Goal: Task Accomplishment & Management: Complete application form

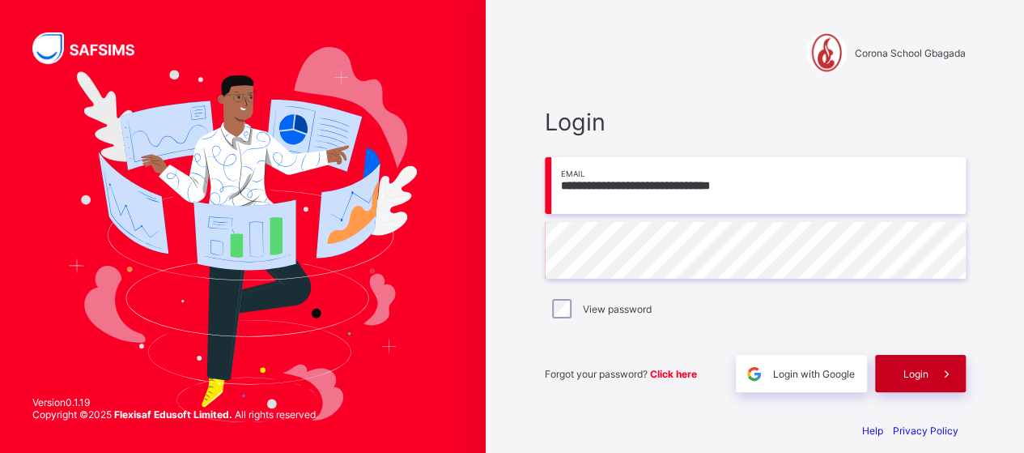
click at [909, 372] on span "Login" at bounding box center [916, 374] width 25 height 12
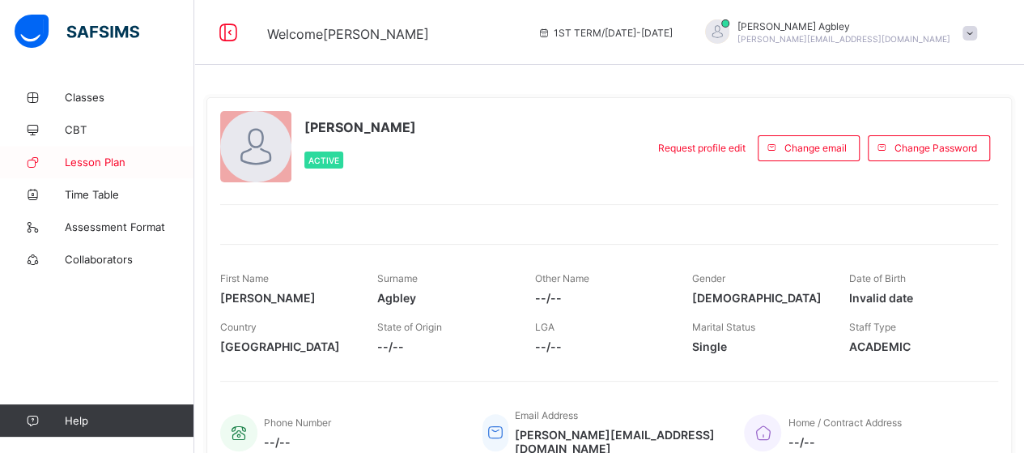
click at [105, 159] on span "Lesson Plan" at bounding box center [130, 161] width 130 height 13
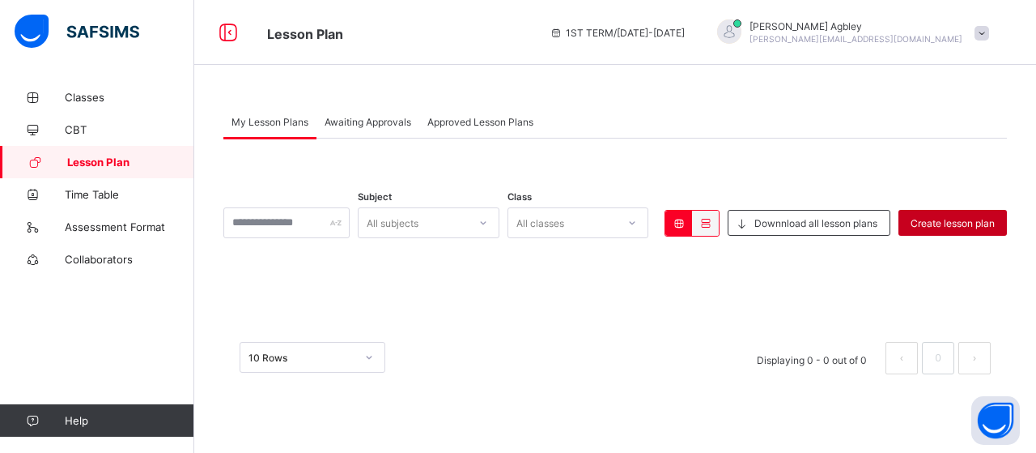
click at [930, 218] on span "Create lesson plan" at bounding box center [953, 223] width 84 height 12
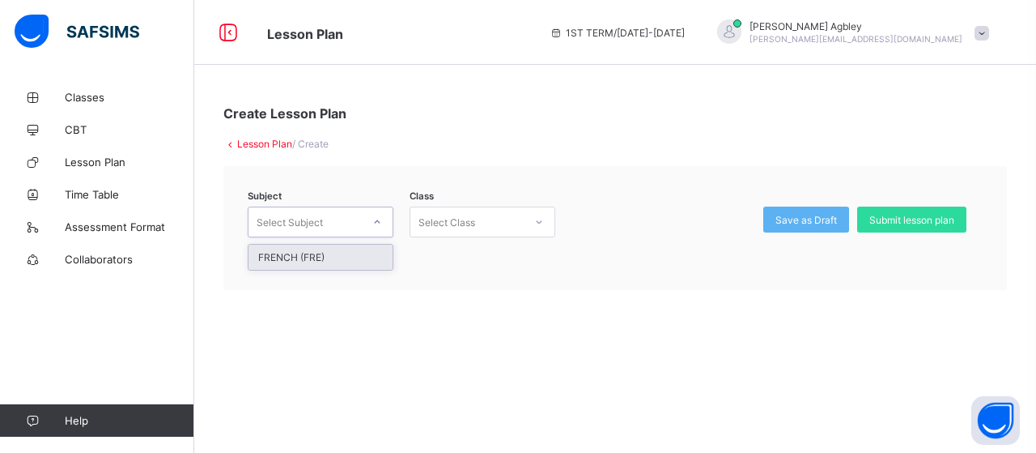
click at [388, 220] on div at bounding box center [378, 222] width 28 height 26
click at [349, 254] on div "FRENCH (FRE)" at bounding box center [321, 256] width 144 height 25
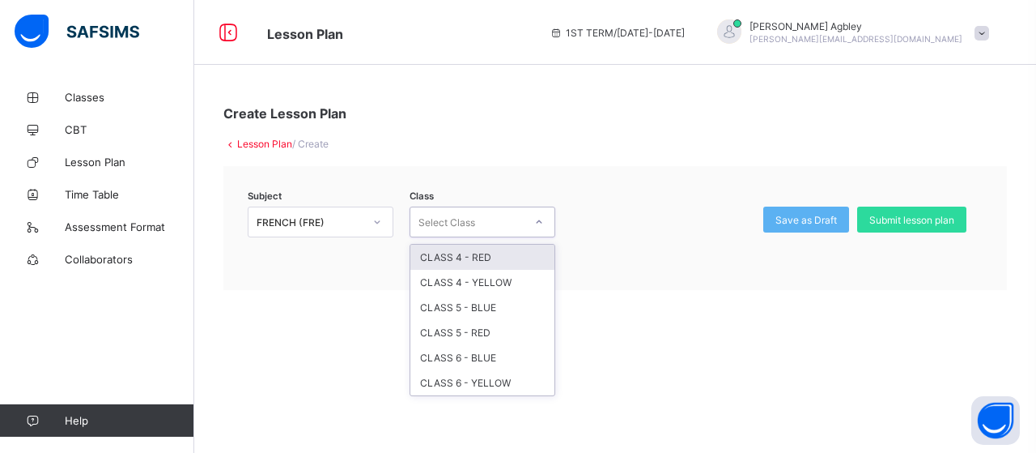
click at [540, 214] on icon at bounding box center [539, 222] width 10 height 16
click at [521, 256] on div "CLASS 4 - RED" at bounding box center [482, 256] width 144 height 25
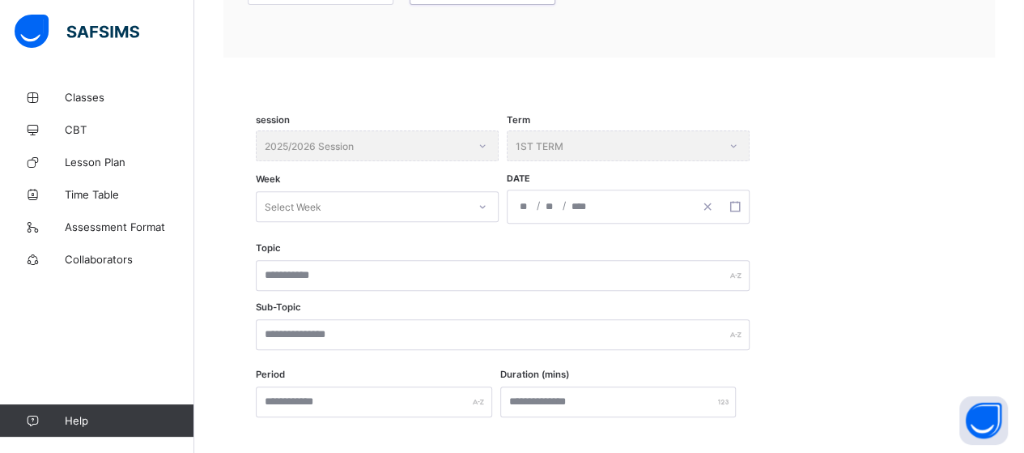
scroll to position [222, 0]
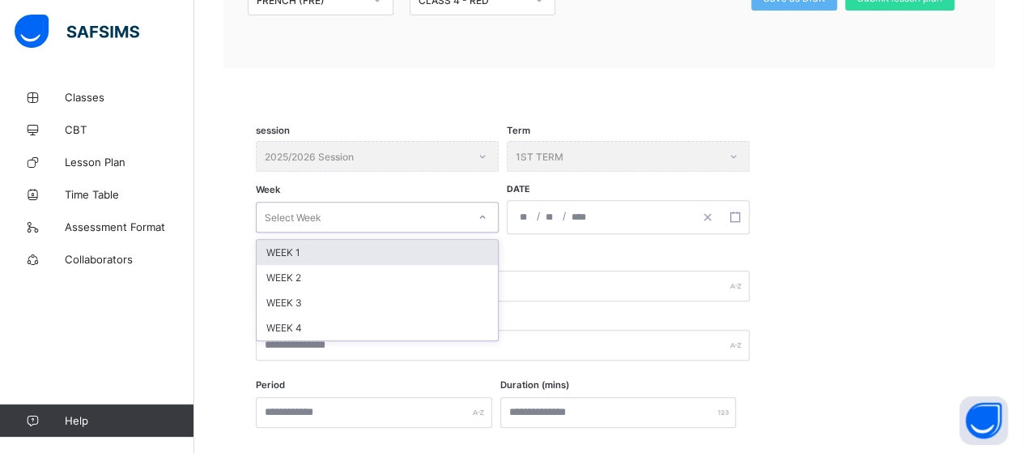
click at [351, 211] on div "Select Week" at bounding box center [362, 217] width 210 height 23
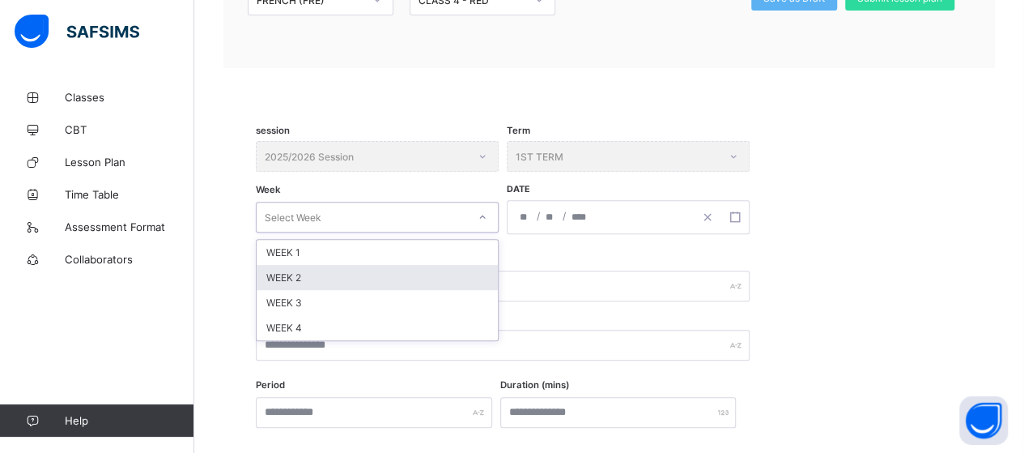
click at [300, 276] on div "WEEK 2" at bounding box center [377, 277] width 241 height 25
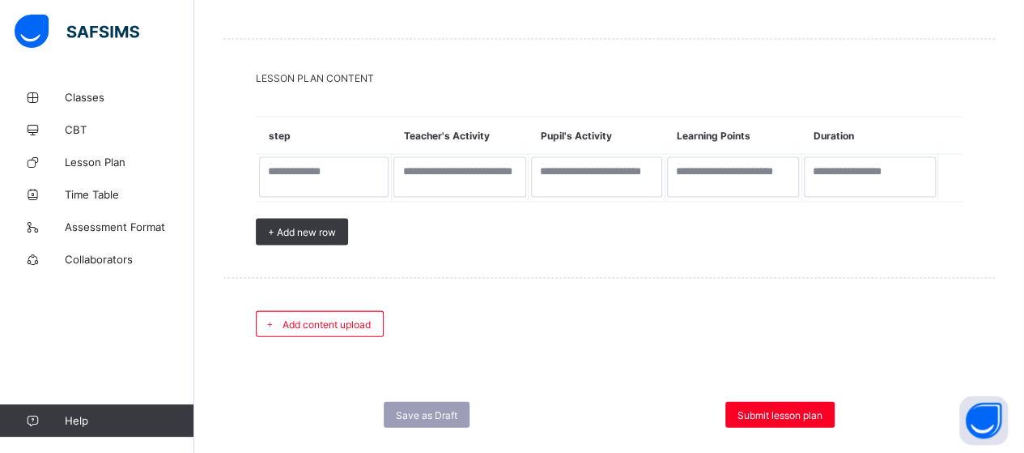
scroll to position [1622, 0]
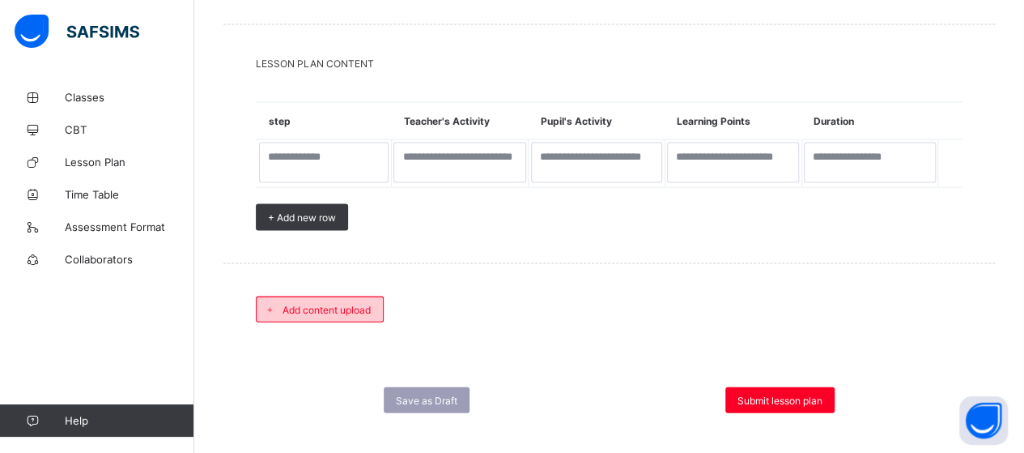
click at [348, 304] on span "Add content upload" at bounding box center [327, 310] width 88 height 12
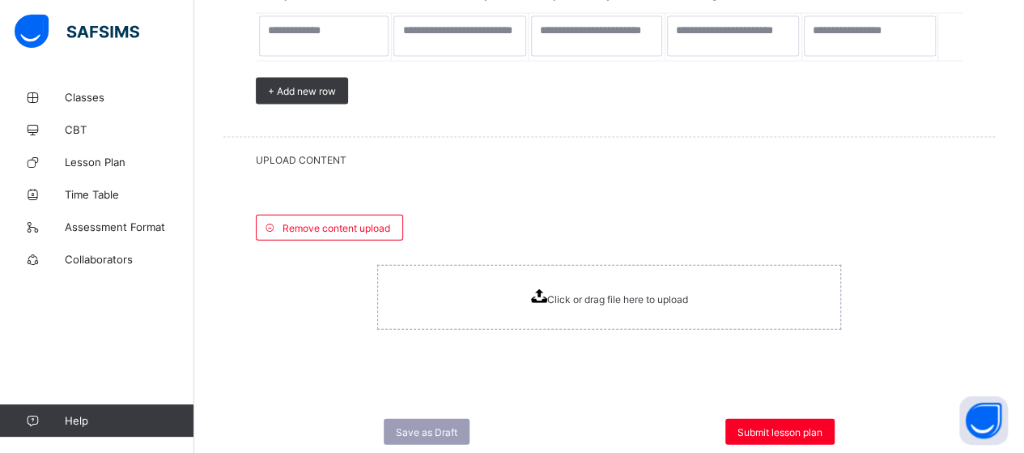
scroll to position [1779, 0]
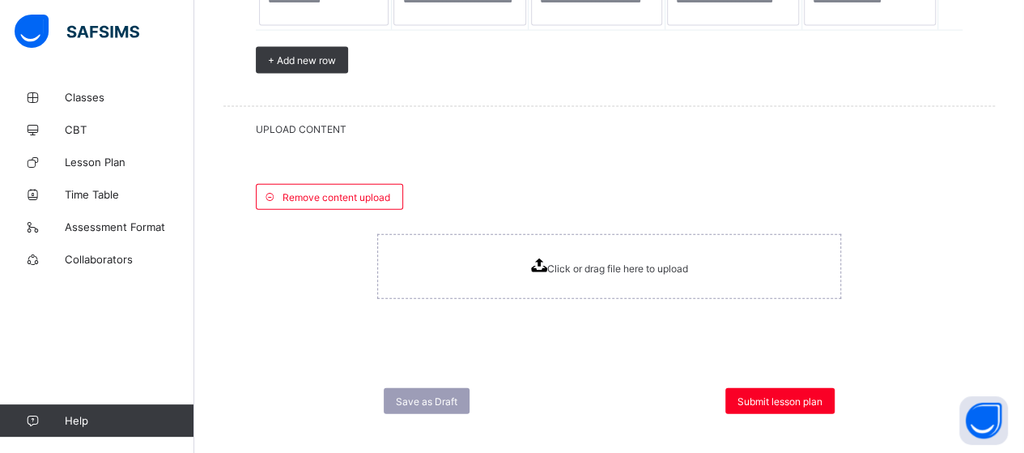
click at [546, 258] on icon at bounding box center [538, 265] width 16 height 14
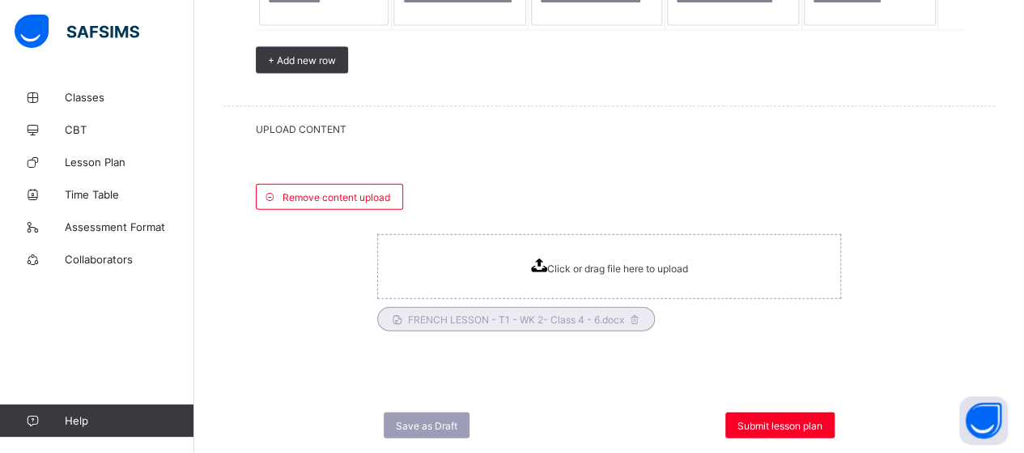
click at [938, 242] on div "Click or drag file here to upload FRENCH LESSON - T1 - WK 2- Class 4 - 6.docx" at bounding box center [609, 286] width 707 height 121
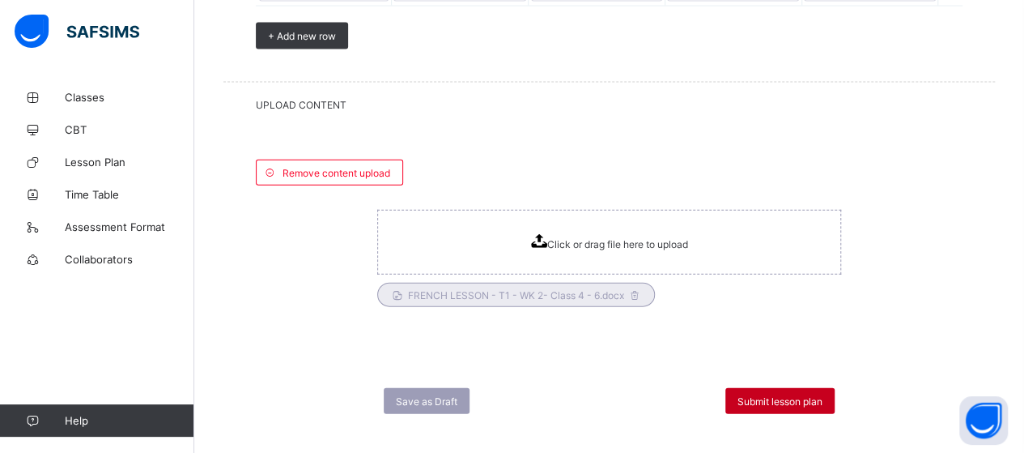
click at [783, 395] on span "Submit lesson plan" at bounding box center [780, 401] width 85 height 12
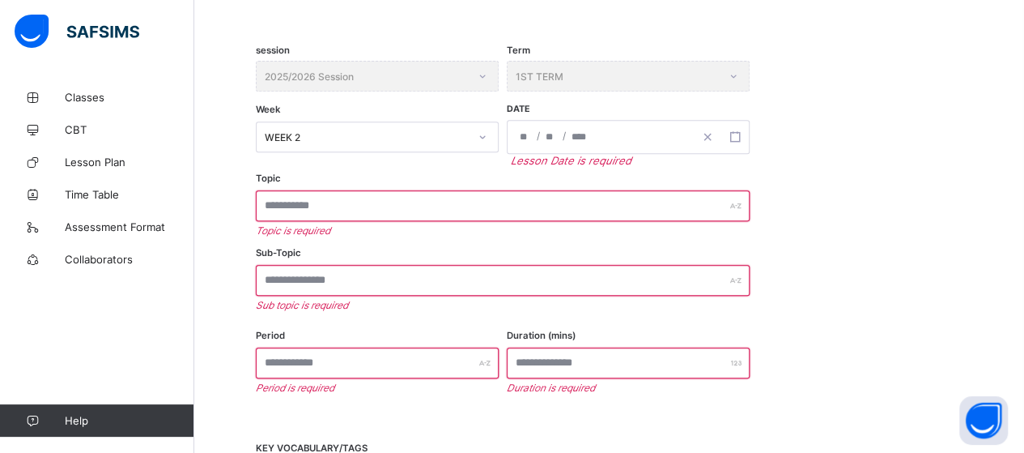
scroll to position [293, 0]
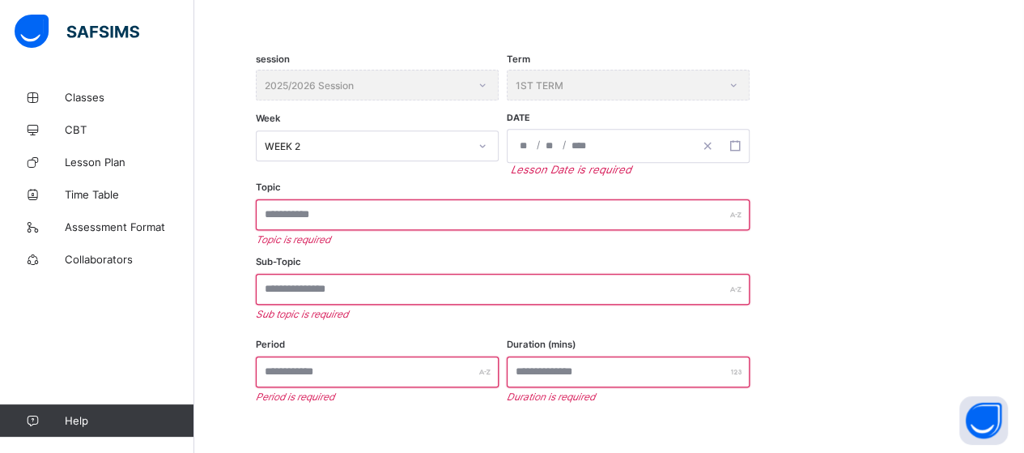
click at [453, 143] on div "WEEK 2" at bounding box center [367, 146] width 204 height 12
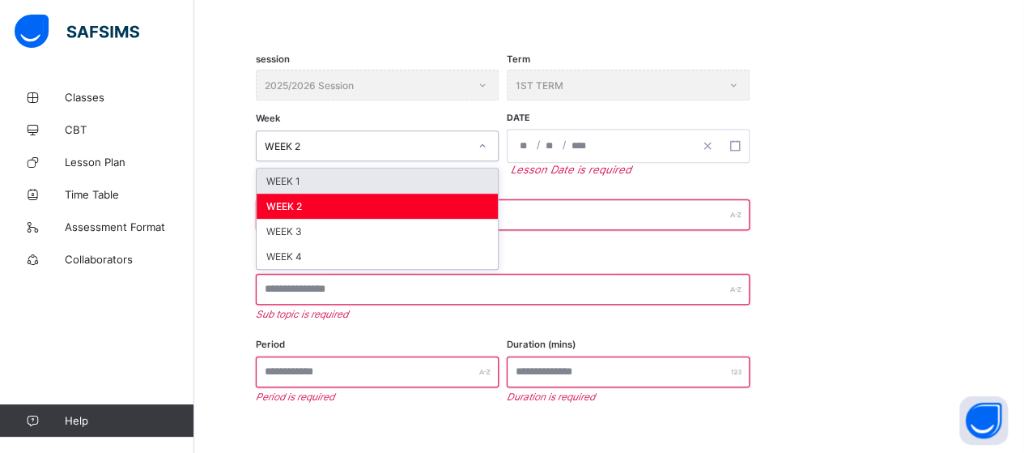
click at [369, 142] on div "WEEK 2" at bounding box center [367, 146] width 204 height 12
click at [313, 143] on div "WEEK 2" at bounding box center [367, 146] width 204 height 12
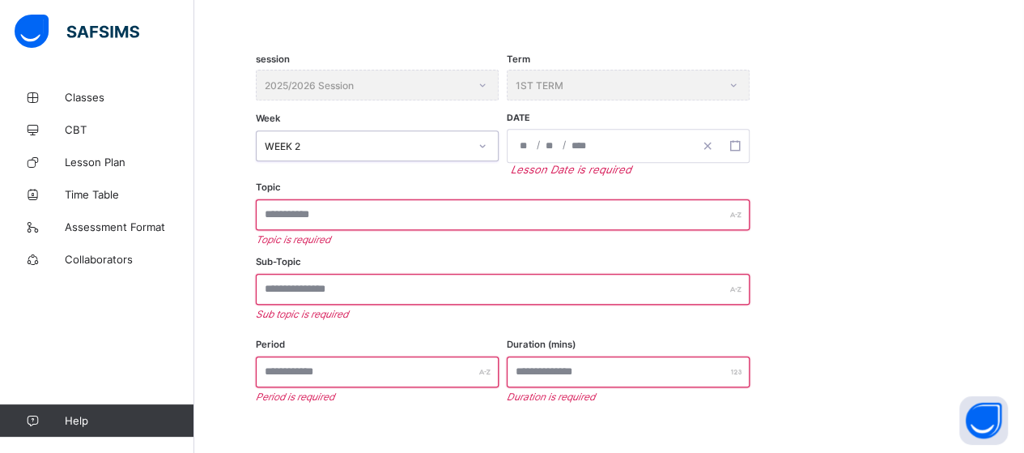
click at [311, 143] on div "WEEK 2" at bounding box center [367, 146] width 204 height 12
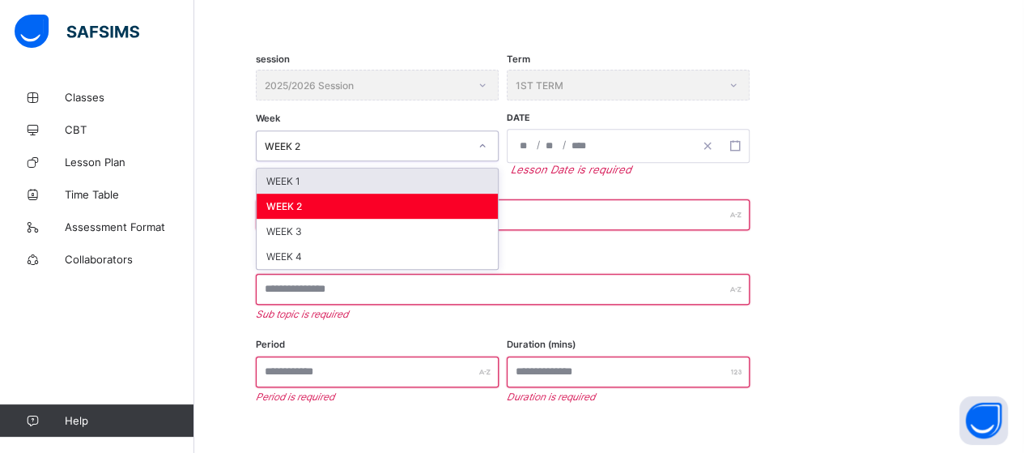
click at [300, 140] on div "WEEK 2" at bounding box center [367, 146] width 204 height 12
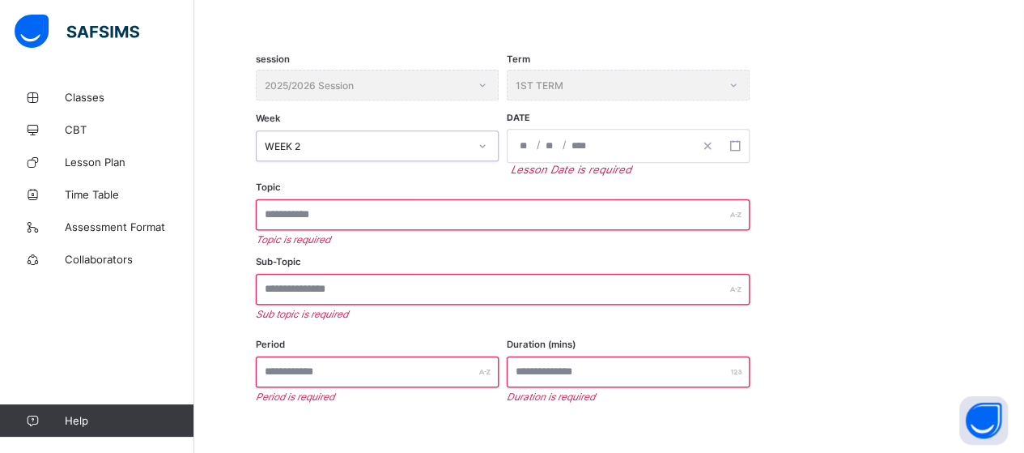
click at [324, 141] on div "WEEK 2" at bounding box center [367, 146] width 204 height 12
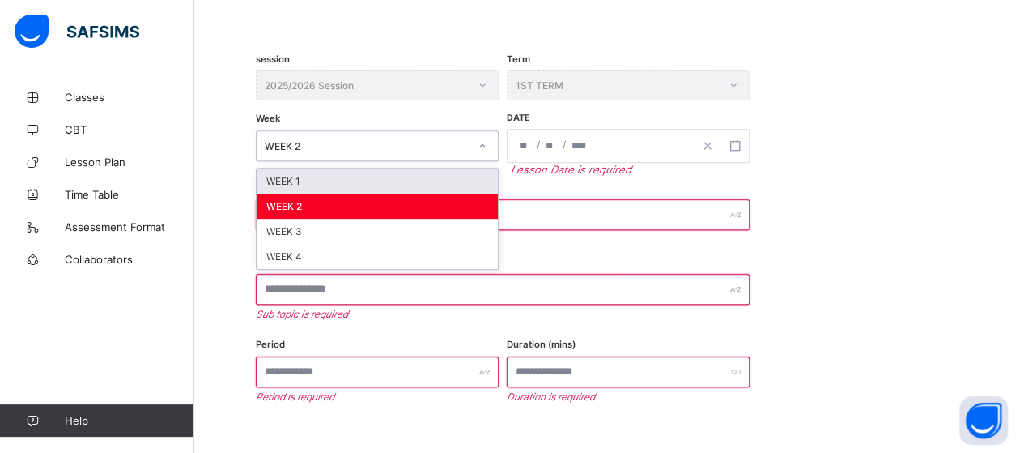
click at [482, 141] on icon at bounding box center [483, 146] width 10 height 16
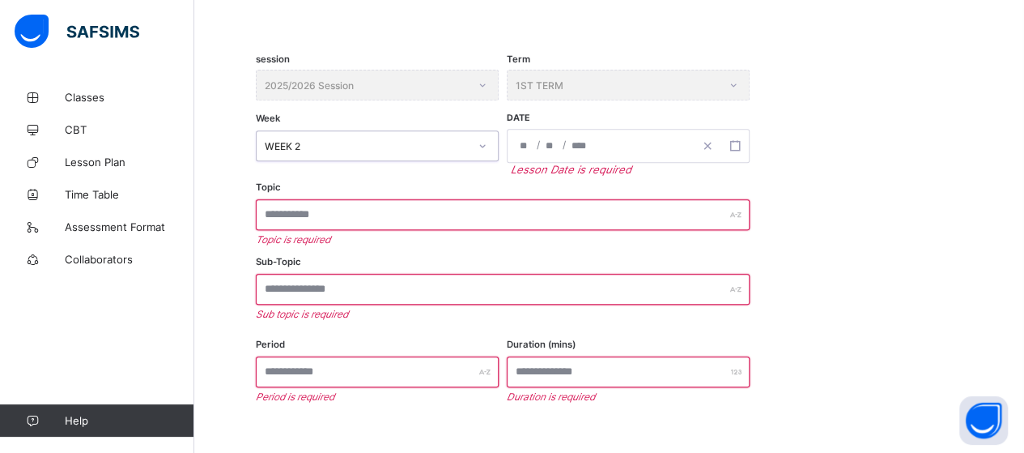
click at [481, 145] on icon at bounding box center [483, 146] width 10 height 16
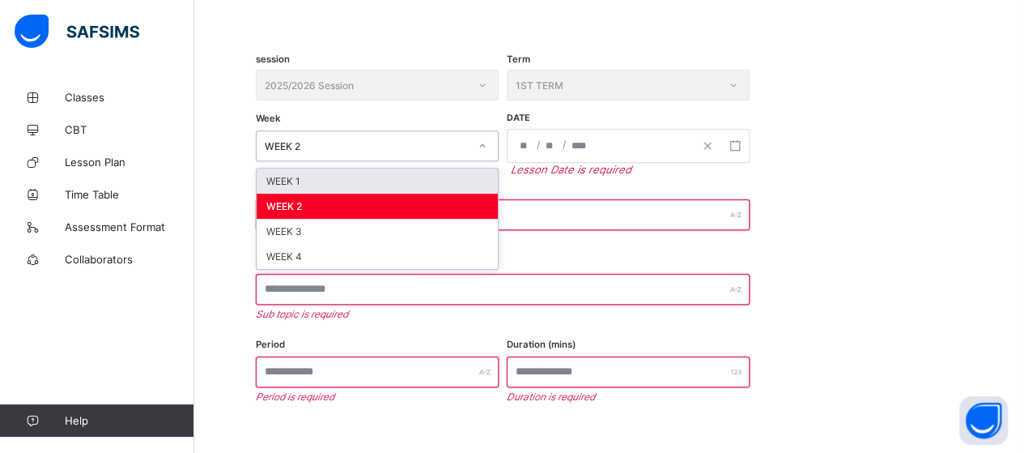
click at [481, 145] on icon at bounding box center [483, 145] width 6 height 3
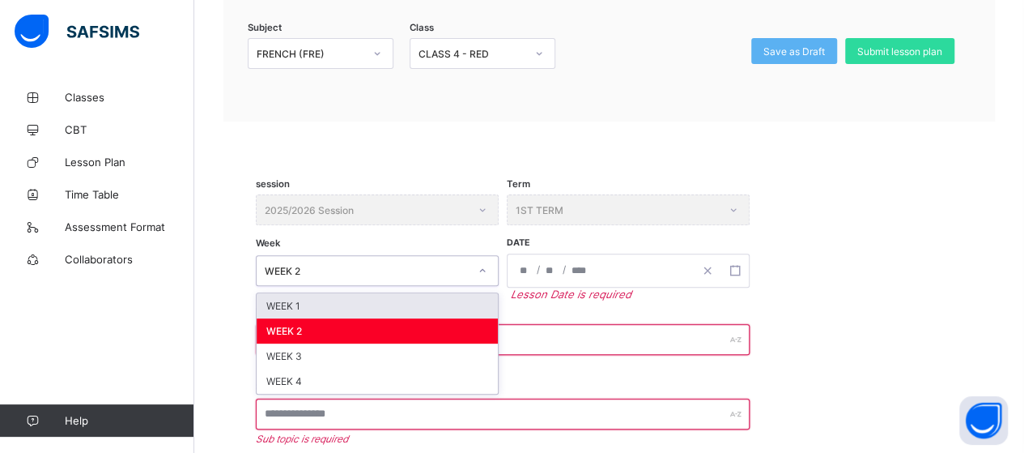
scroll to position [186, 0]
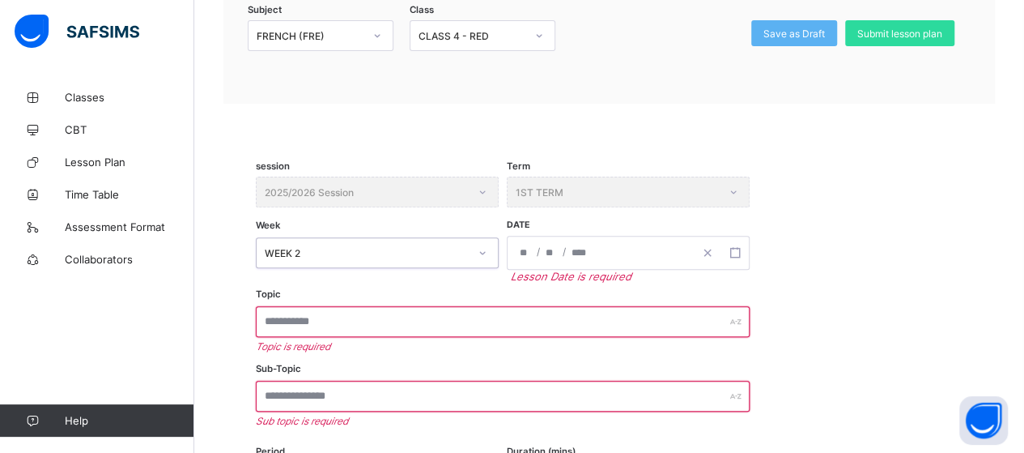
click at [429, 242] on div "WEEK 2" at bounding box center [362, 252] width 210 height 23
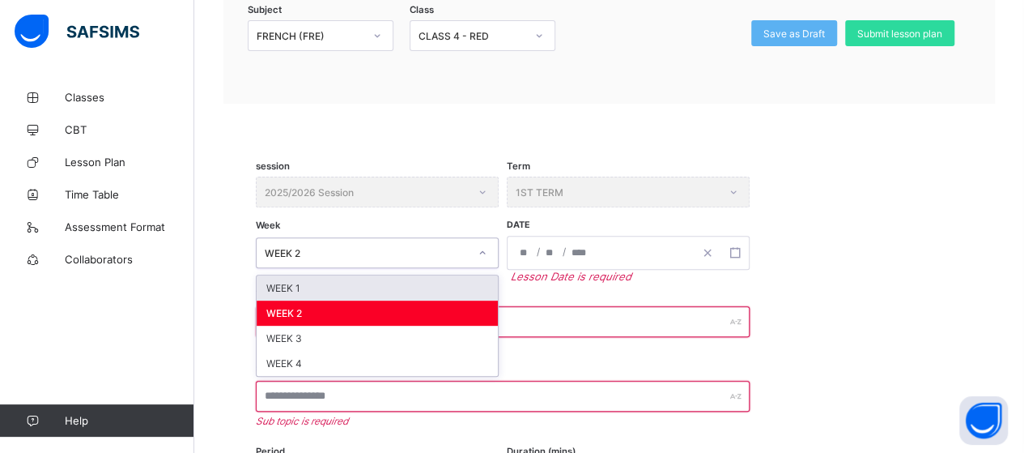
click at [422, 247] on div "WEEK 2" at bounding box center [367, 253] width 204 height 12
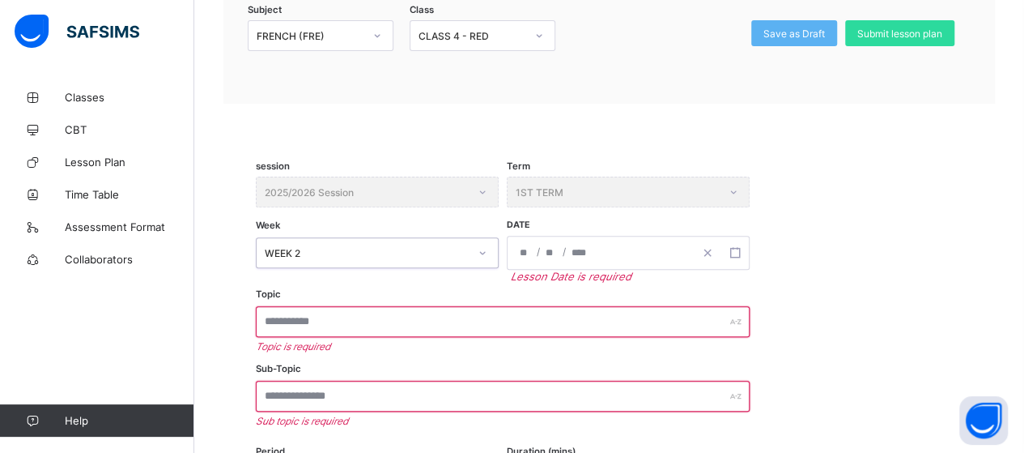
click at [422, 247] on div "WEEK 2" at bounding box center [367, 253] width 204 height 12
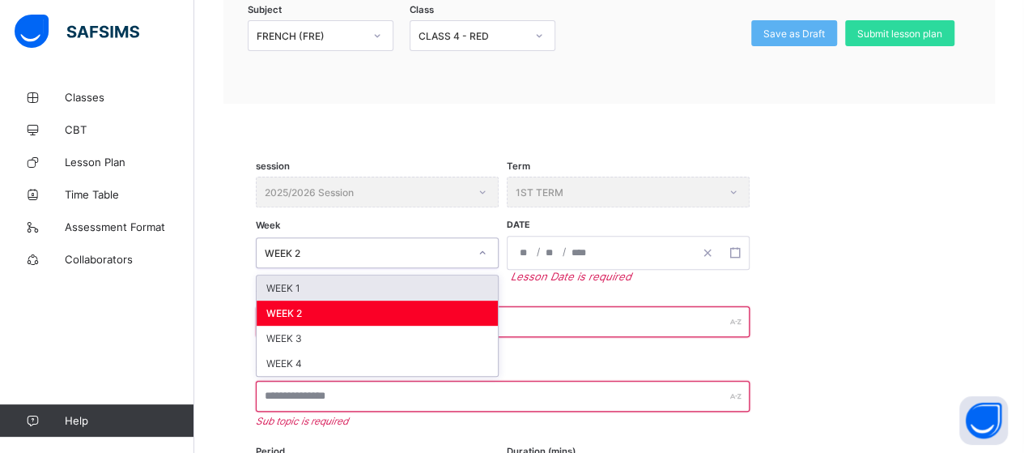
click at [422, 247] on div "WEEK 2" at bounding box center [367, 253] width 204 height 12
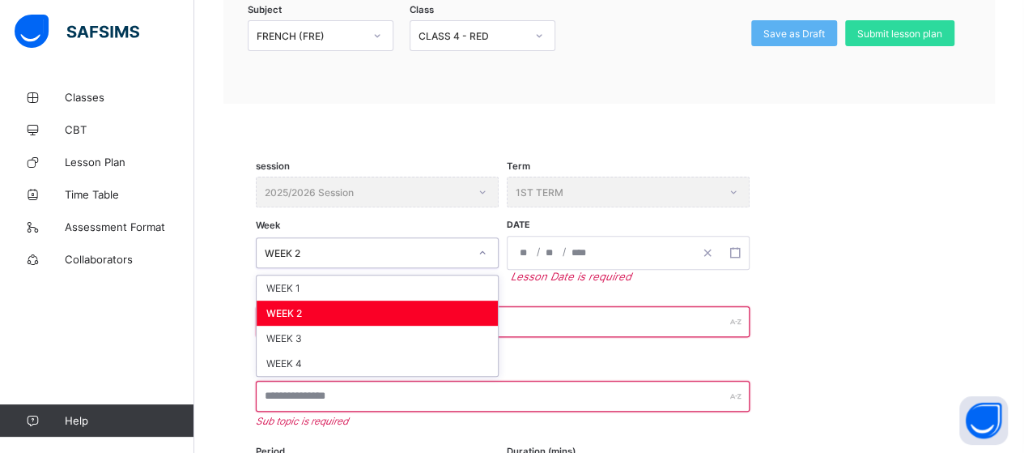
click at [479, 305] on div "WEEK 2" at bounding box center [377, 312] width 241 height 25
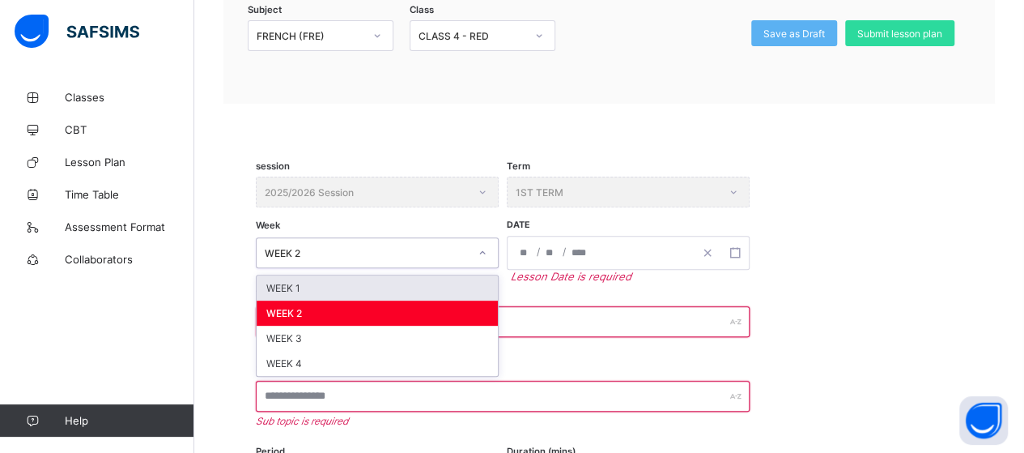
click at [350, 247] on div "WEEK 2" at bounding box center [367, 253] width 204 height 12
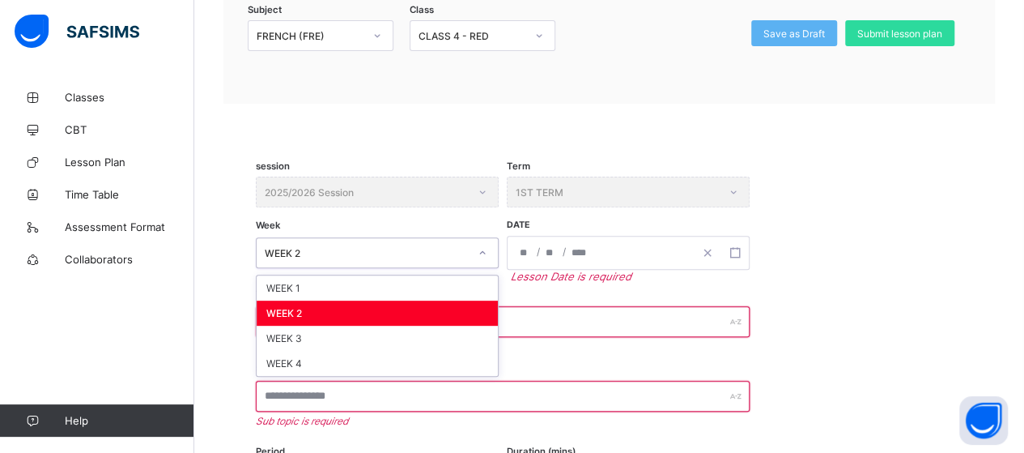
click at [460, 313] on div "WEEK 2" at bounding box center [377, 312] width 241 height 25
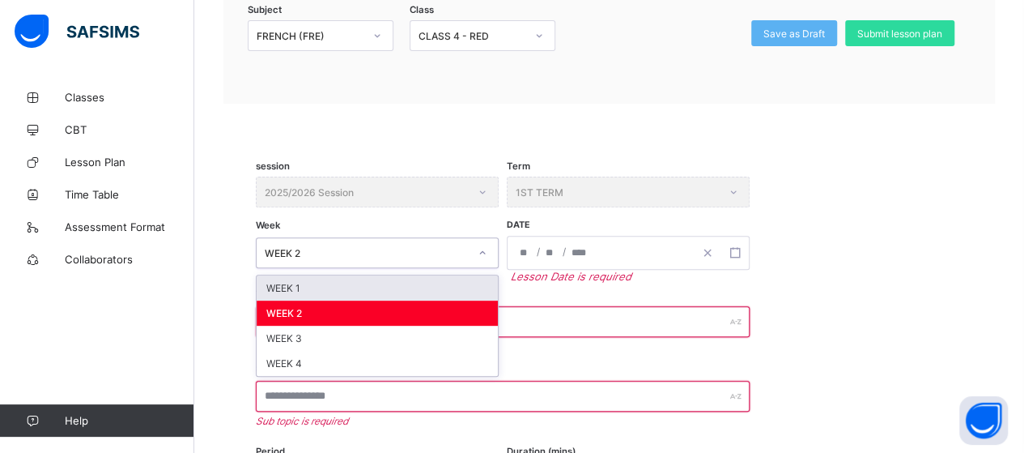
click at [308, 242] on div "WEEK 2" at bounding box center [362, 252] width 210 height 23
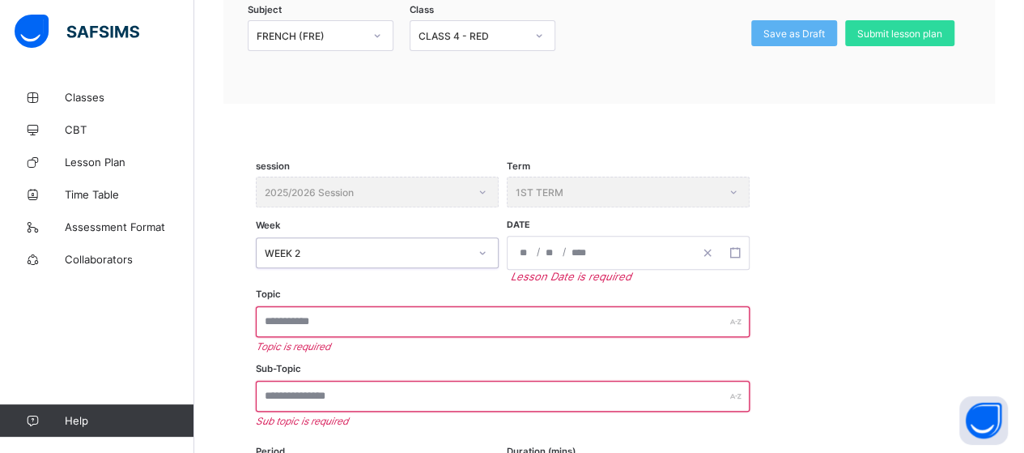
click at [304, 249] on div "WEEK 2" at bounding box center [367, 253] width 204 height 12
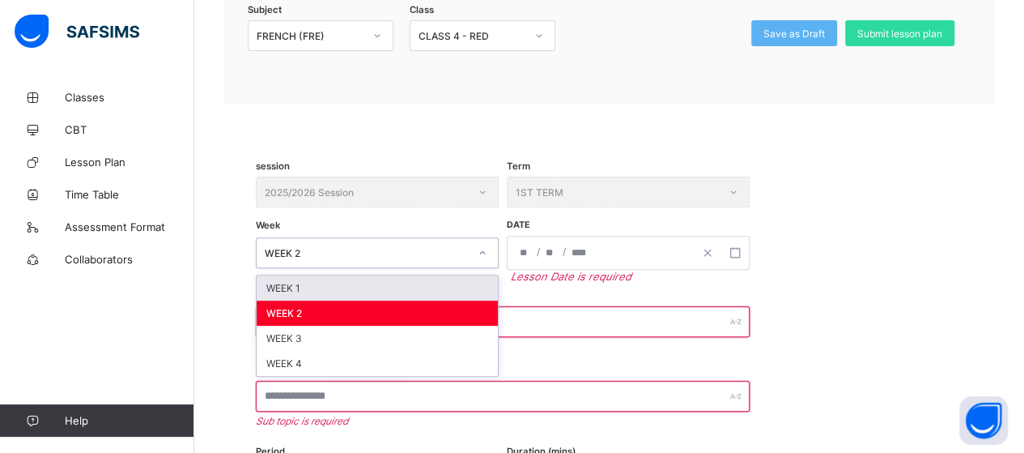
click at [304, 249] on div "WEEK 2" at bounding box center [367, 253] width 204 height 12
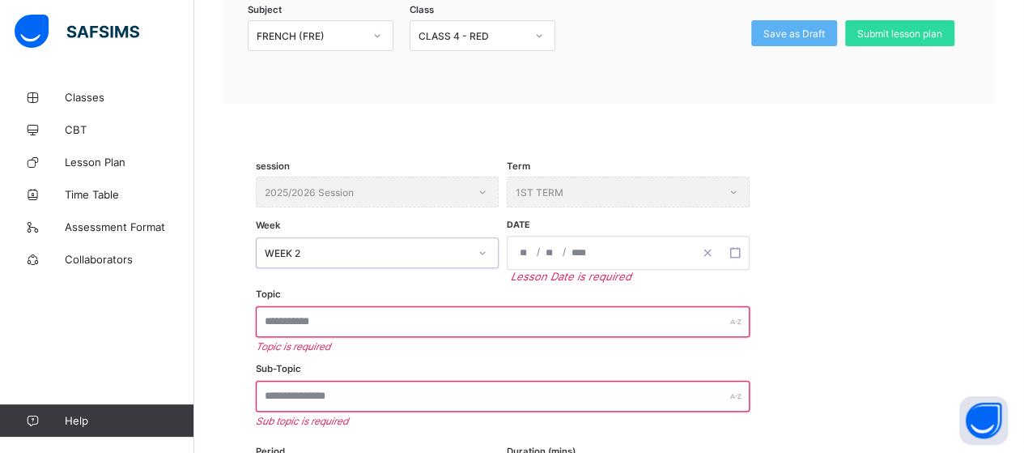
click at [301, 249] on div "WEEK 2" at bounding box center [367, 253] width 204 height 12
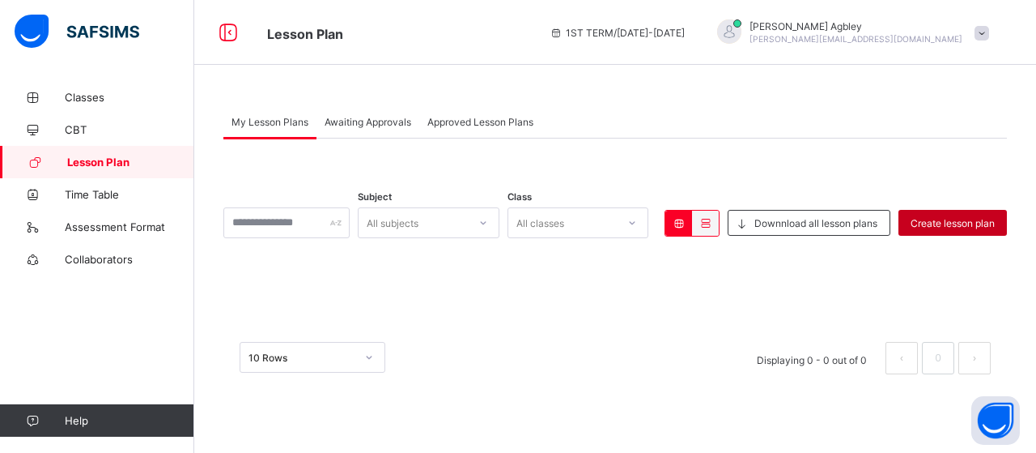
click at [986, 223] on span "Create lesson plan" at bounding box center [953, 223] width 84 height 12
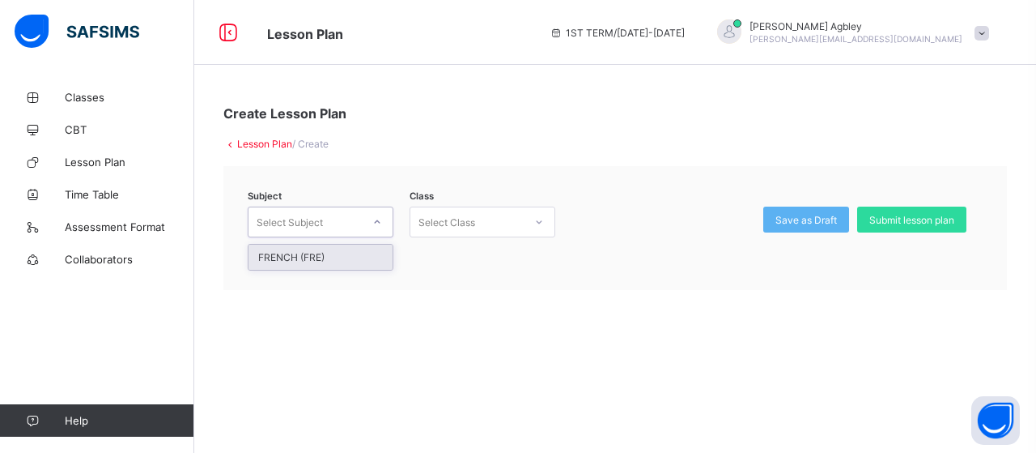
click at [370, 216] on div at bounding box center [378, 222] width 28 height 26
click at [363, 250] on div "FRENCH (FRE)" at bounding box center [321, 256] width 144 height 25
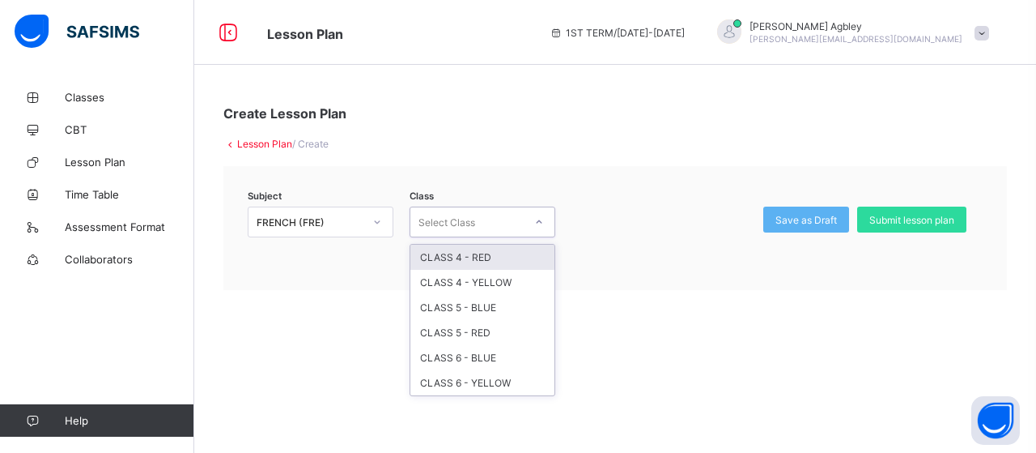
click at [537, 218] on icon at bounding box center [539, 222] width 10 height 16
click at [517, 252] on div "CLASS 4 - RED" at bounding box center [482, 256] width 144 height 25
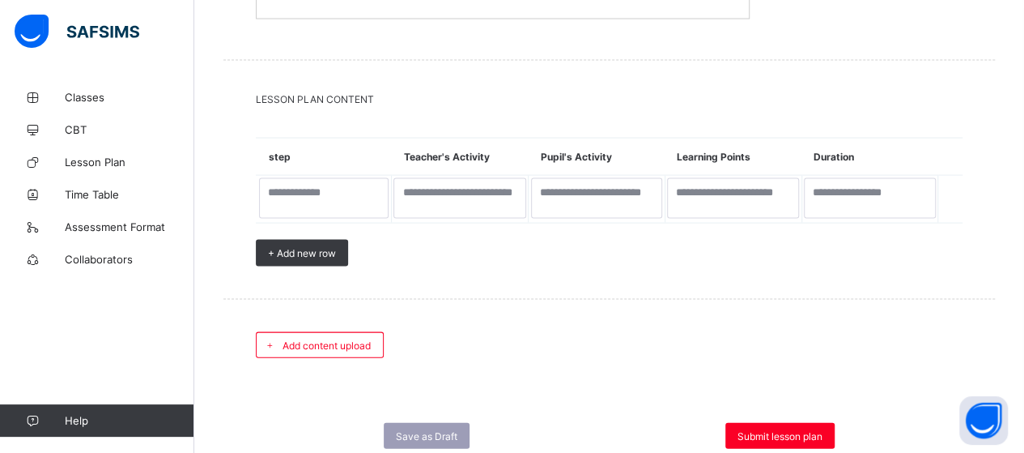
scroll to position [1622, 0]
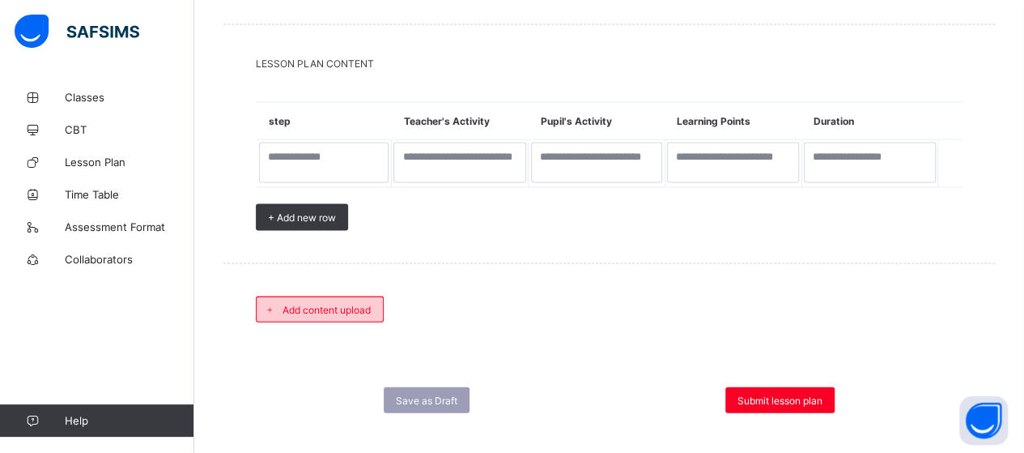
click at [364, 296] on div "Add content upload" at bounding box center [320, 309] width 128 height 26
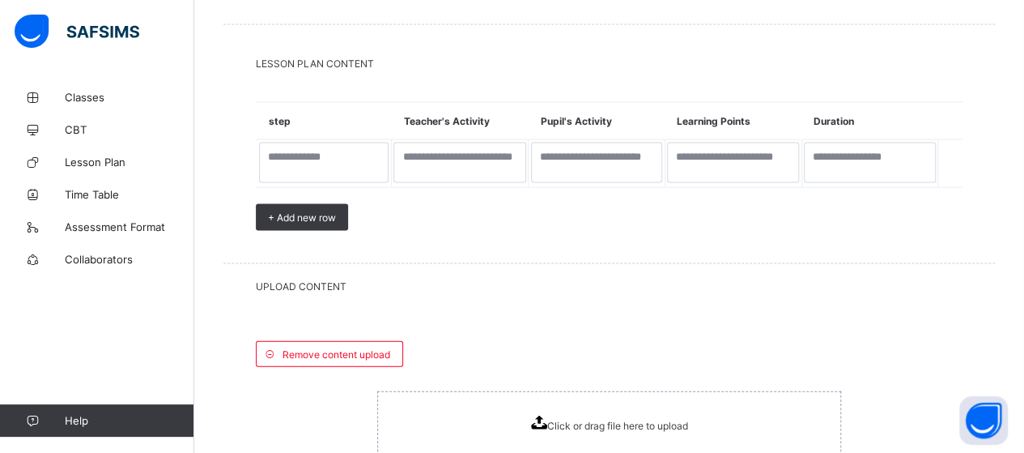
scroll to position [1779, 0]
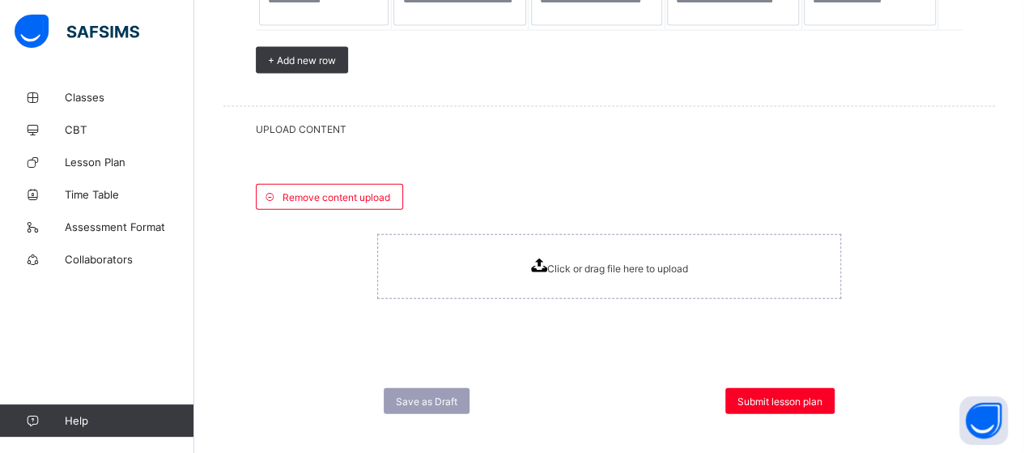
click at [546, 258] on icon at bounding box center [538, 265] width 16 height 14
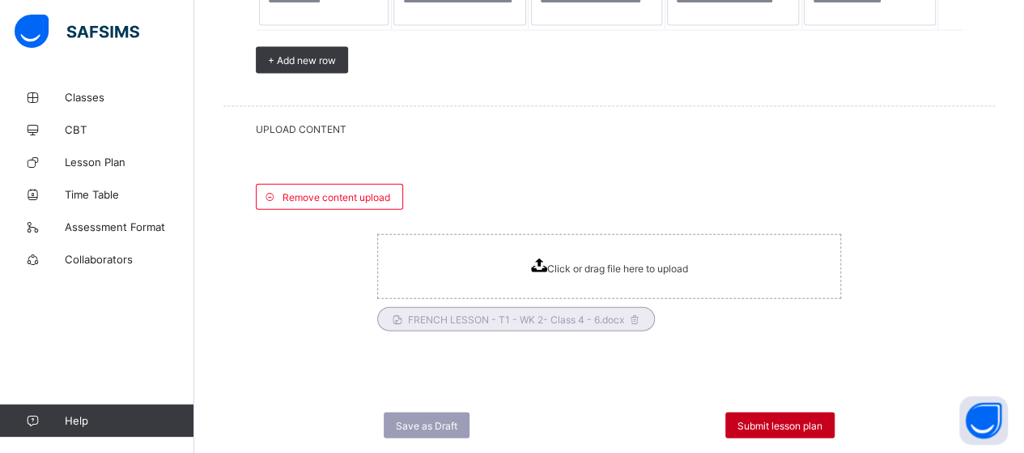
click at [782, 419] on span "Submit lesson plan" at bounding box center [780, 425] width 85 height 12
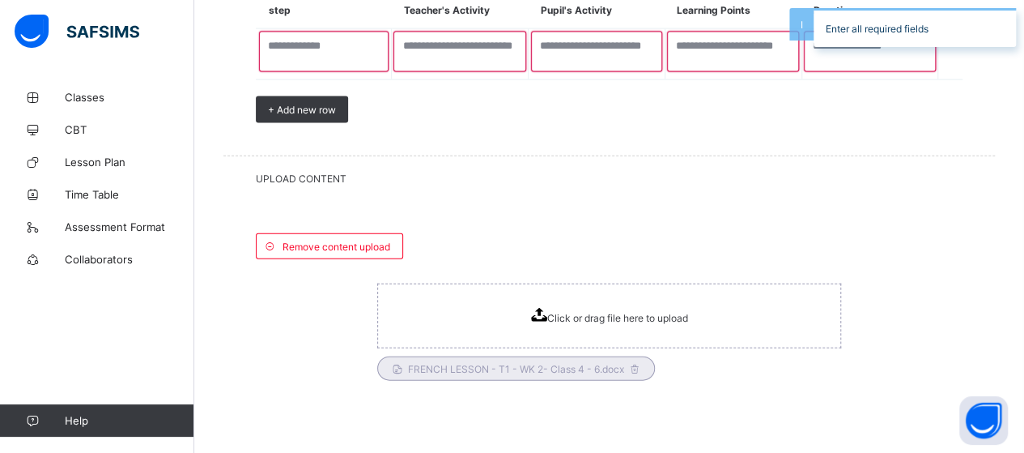
scroll to position [1823, 0]
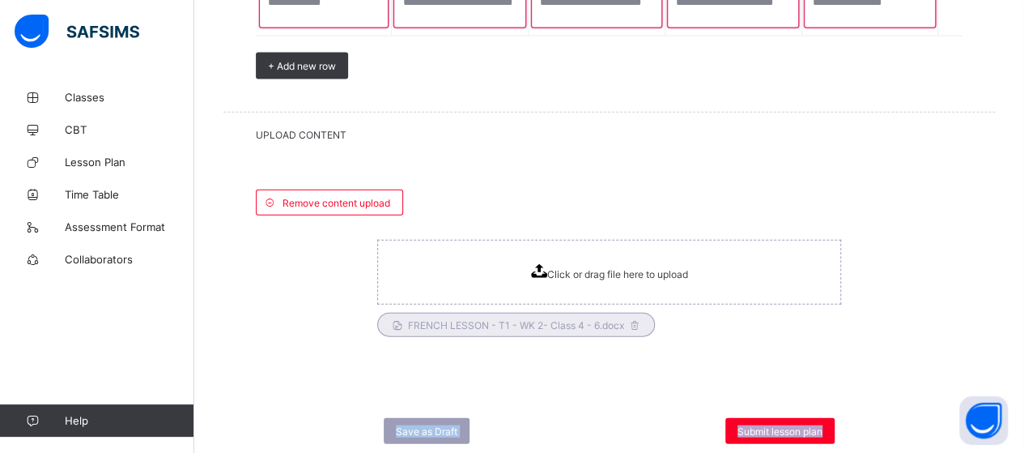
drag, startPoint x: 1022, startPoint y: 370, endPoint x: 1011, endPoint y: 355, distance: 18.0
click at [933, 357] on div "Remove content upload Click or drag file here to upload FRENCH LESSON - T1 - WK…" at bounding box center [609, 271] width 772 height 228
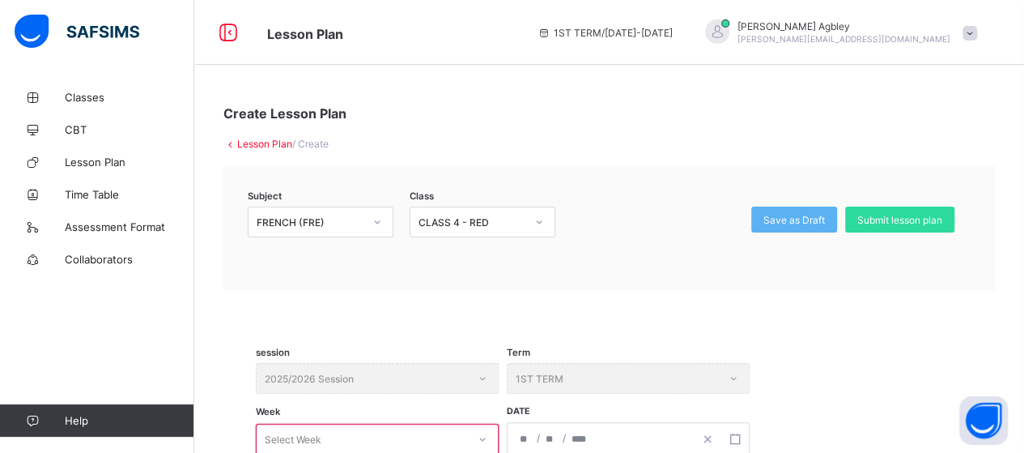
scroll to position [7, 0]
